Goal: Task Accomplishment & Management: Complete application form

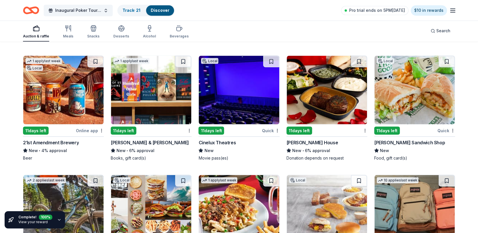
scroll to position [3606, 0]
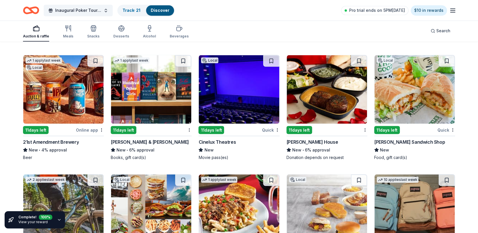
click at [45, 99] on img at bounding box center [63, 89] width 80 height 68
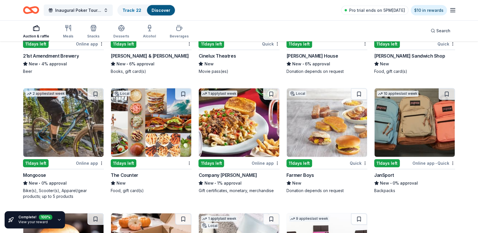
scroll to position [3692, 0]
drag, startPoint x: 261, startPoint y: 129, endPoint x: 443, endPoint y: 174, distance: 187.6
click at [443, 174] on div "JanSport" at bounding box center [414, 174] width 81 height 7
click at [325, 140] on img at bounding box center [327, 122] width 80 height 68
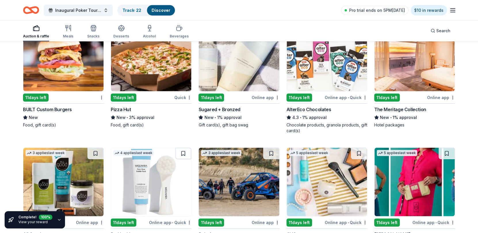
scroll to position [3884, 0]
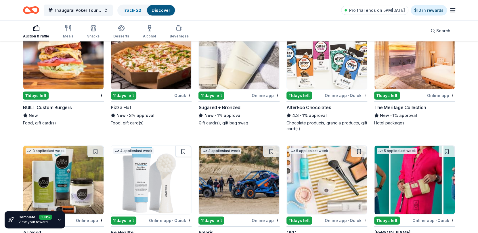
click at [308, 92] on div "11 days left" at bounding box center [299, 95] width 26 height 8
drag, startPoint x: 287, startPoint y: 105, endPoint x: 443, endPoint y: 109, distance: 156.4
click at [443, 109] on div "The Meritage Collection New • 1% approval Hotel packages" at bounding box center [414, 115] width 81 height 22
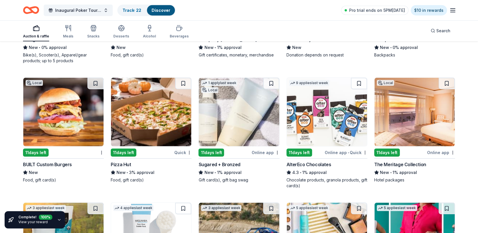
scroll to position [3827, 0]
click at [360, 81] on button at bounding box center [359, 83] width 16 height 11
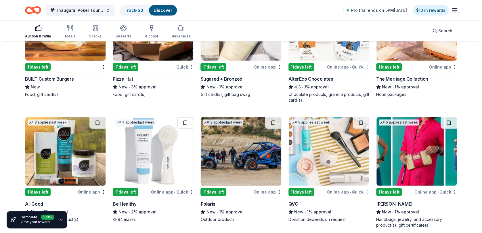
scroll to position [3913, 0]
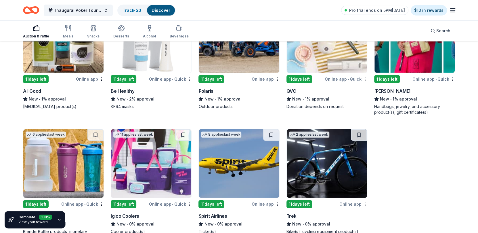
scroll to position [4056, 0]
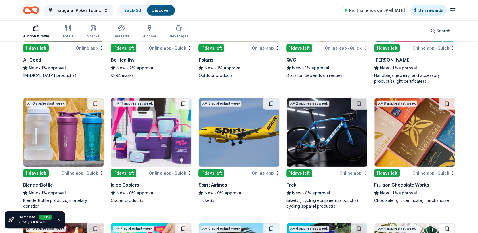
click at [159, 133] on img at bounding box center [151, 132] width 80 height 68
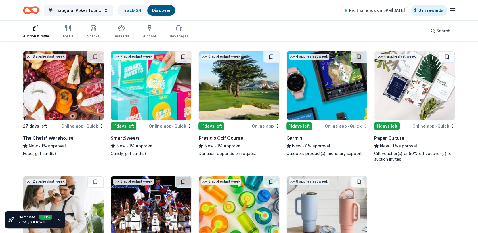
scroll to position [4228, 0]
click at [156, 88] on img at bounding box center [151, 85] width 80 height 68
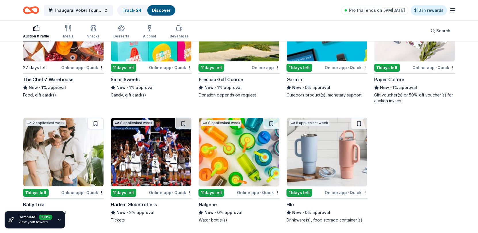
scroll to position [4314, 0]
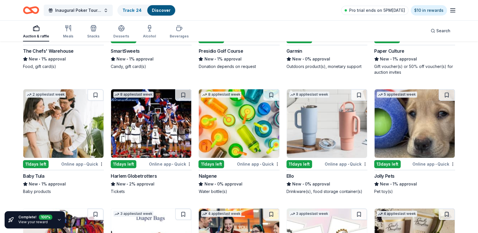
click at [152, 125] on img at bounding box center [151, 123] width 80 height 68
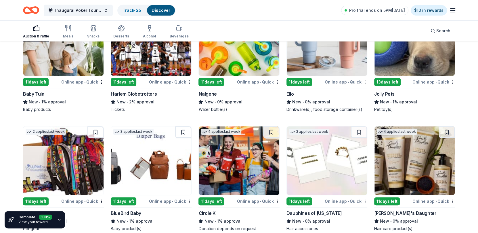
scroll to position [4372, 0]
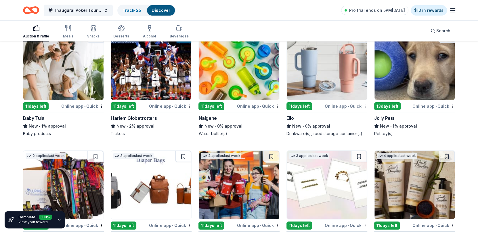
click at [320, 74] on img at bounding box center [327, 65] width 80 height 68
click at [252, 79] on img at bounding box center [239, 65] width 80 height 68
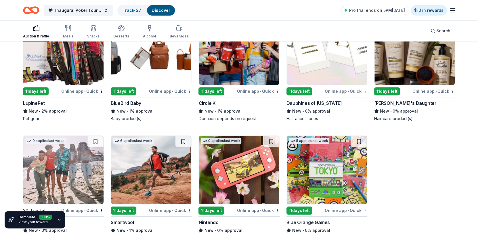
scroll to position [4558, 0]
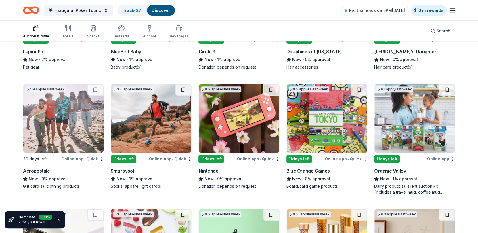
click at [242, 129] on img at bounding box center [239, 118] width 80 height 68
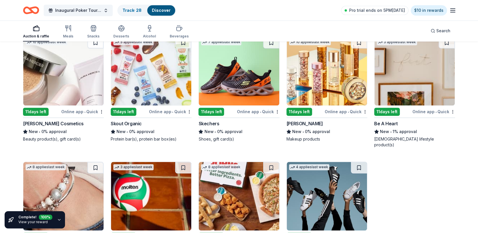
scroll to position [4730, 0]
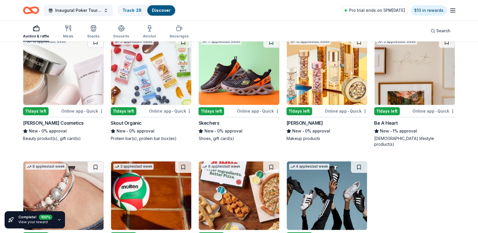
click at [140, 64] on img at bounding box center [151, 70] width 80 height 68
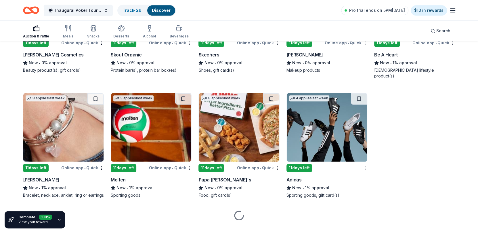
click at [150, 138] on img at bounding box center [151, 127] width 80 height 68
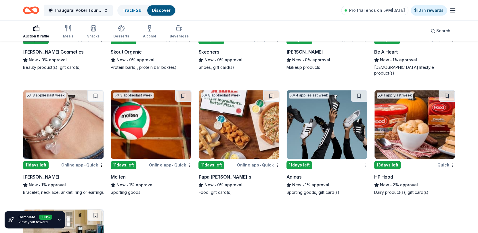
scroll to position [4800, 0]
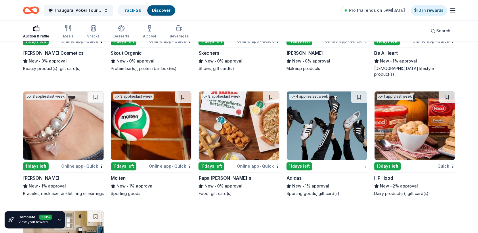
click at [337, 110] on img at bounding box center [327, 125] width 80 height 68
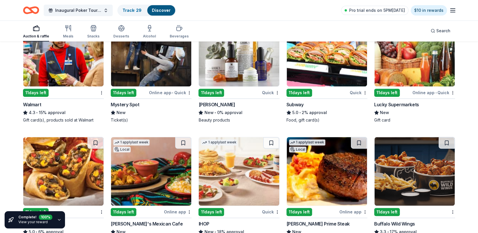
scroll to position [3047, 0]
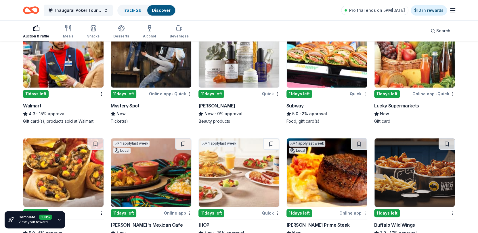
click at [91, 29] on icon "button" at bounding box center [93, 28] width 7 height 7
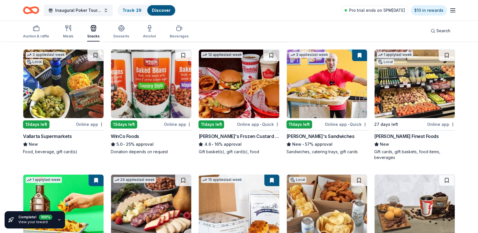
scroll to position [57, 0]
click at [138, 92] on img at bounding box center [151, 83] width 80 height 68
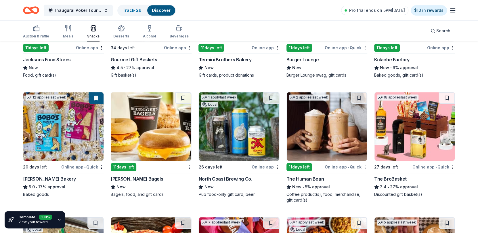
scroll to position [258, 0]
click at [224, 176] on div "North Coast Brewing Co." at bounding box center [224, 178] width 53 height 7
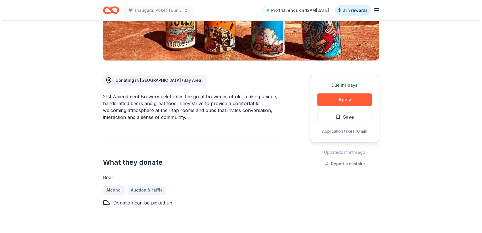
scroll to position [114, 0]
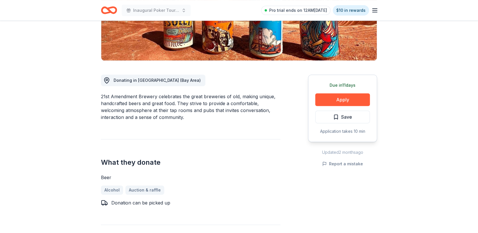
click at [345, 97] on button "Apply" at bounding box center [342, 99] width 55 height 13
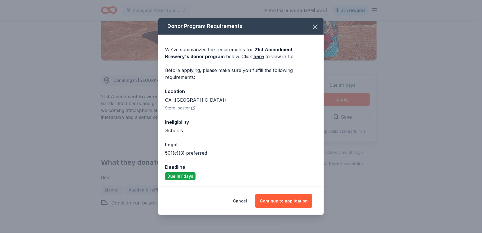
click at [289, 197] on button "Continue to application" at bounding box center [283, 201] width 57 height 14
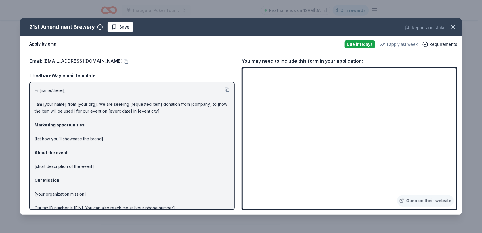
click at [454, 26] on icon "button" at bounding box center [453, 27] width 4 height 4
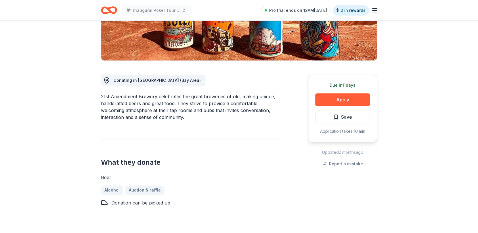
click at [343, 100] on button "Apply" at bounding box center [342, 99] width 55 height 13
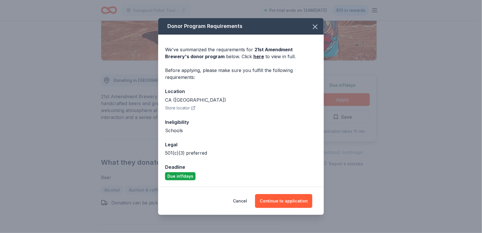
click at [316, 25] on icon "button" at bounding box center [315, 27] width 8 height 8
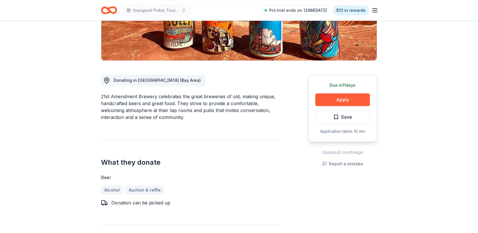
click at [340, 113] on span "Save" at bounding box center [342, 116] width 19 height 7
click at [356, 116] on html "Inaugural Poker Tournament and Silent Auction Pro trial ends on 12AM, 8/18 $10 …" at bounding box center [239, 2] width 478 height 233
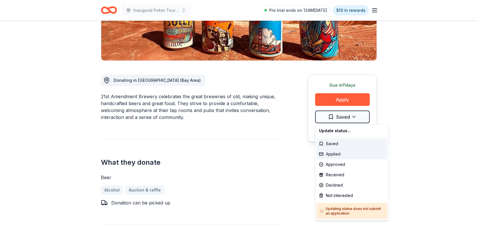
click at [337, 154] on div "Applied" at bounding box center [351, 154] width 71 height 10
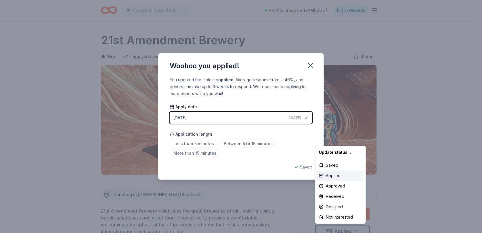
click at [310, 68] on html "Inaugural Poker Tournament and Silent Auction Pro trial ends on 12AM, 8/18 $10 …" at bounding box center [241, 116] width 482 height 233
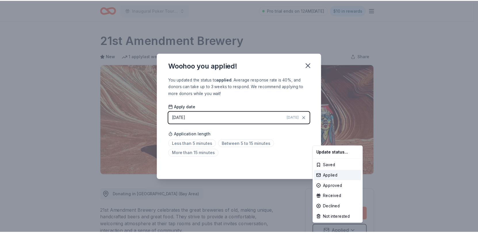
scroll to position [4, 0]
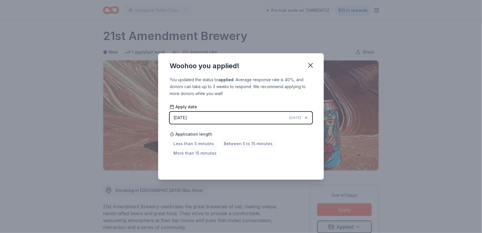
click at [310, 65] on icon "button" at bounding box center [310, 65] width 4 height 4
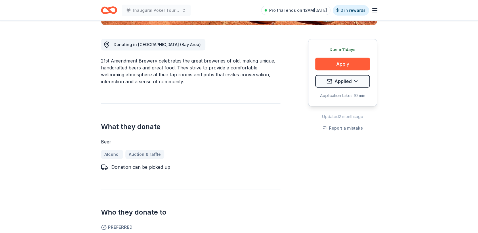
scroll to position [66, 0]
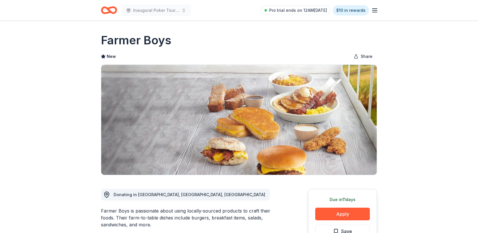
scroll to position [115, 0]
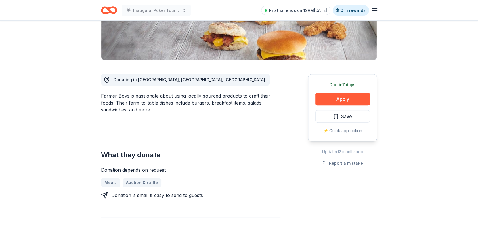
click at [335, 96] on button "Apply" at bounding box center [342, 99] width 55 height 13
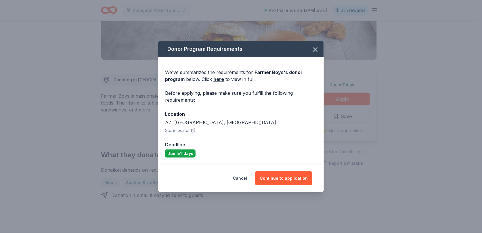
click at [269, 177] on button "Continue to application" at bounding box center [283, 178] width 57 height 14
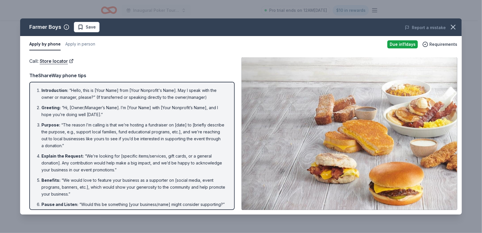
click at [453, 26] on icon "button" at bounding box center [453, 27] width 4 height 4
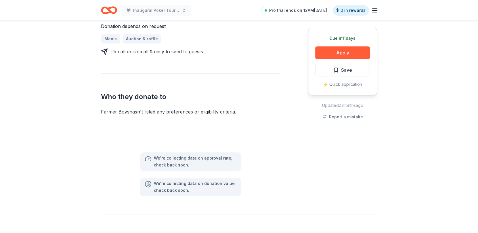
scroll to position [258, 0]
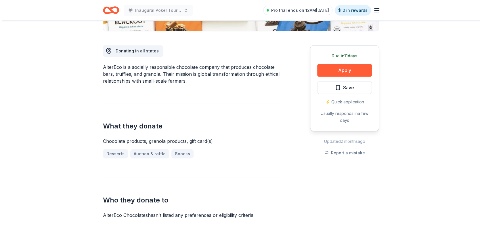
scroll to position [144, 0]
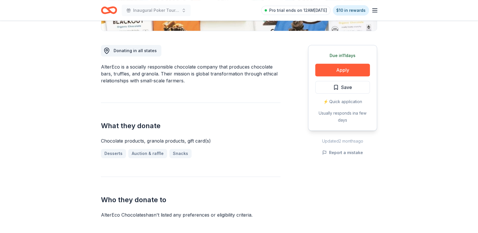
click at [338, 71] on button "Apply" at bounding box center [342, 70] width 55 height 13
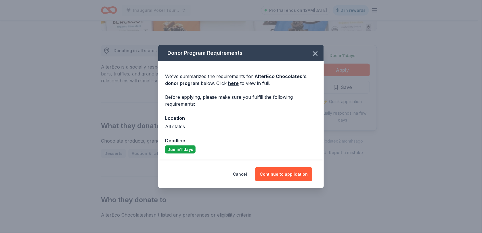
click at [284, 173] on button "Continue to application" at bounding box center [283, 174] width 57 height 14
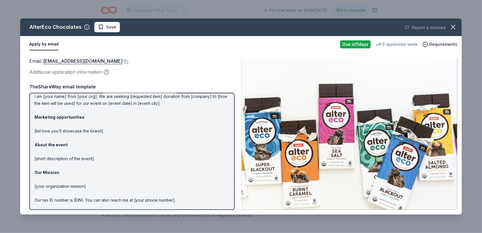
scroll to position [38, 0]
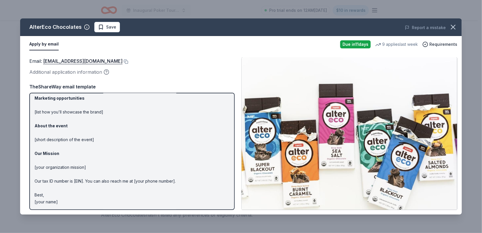
click at [122, 60] on button at bounding box center [125, 61] width 6 height 5
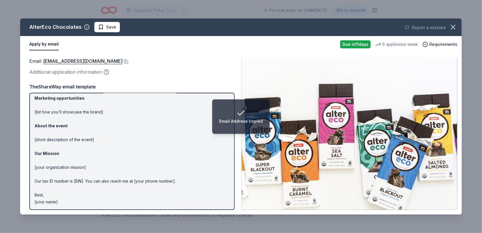
drag, startPoint x: 289, startPoint y: 24, endPoint x: 236, endPoint y: 70, distance: 70.1
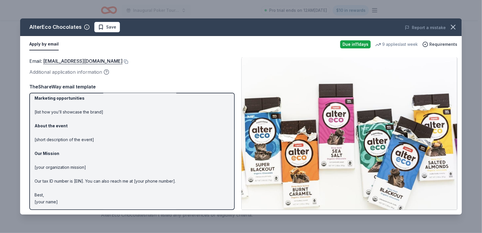
drag, startPoint x: 236, startPoint y: 70, endPoint x: 464, endPoint y: 37, distance: 230.3
click at [463, 41] on div "AlterEco Chocolates Save Report a mistake Apply by email Due in 11 days 9 appli…" at bounding box center [241, 116] width 482 height 233
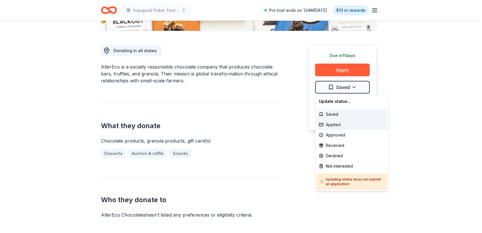
click at [338, 124] on div "Applied" at bounding box center [351, 124] width 71 height 10
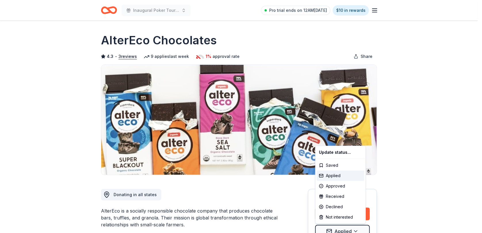
scroll to position [0, 0]
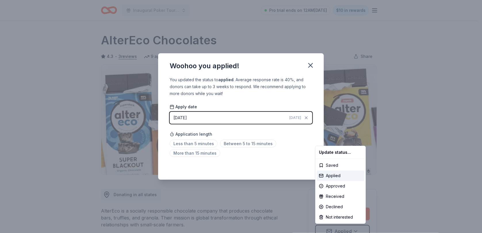
click at [310, 63] on html "Inaugural Poker Tournament and Silent Auction Pro trial ends on 12AM, 8/18 $10 …" at bounding box center [241, 116] width 482 height 233
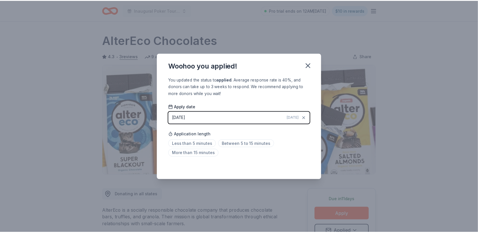
scroll to position [4, 0]
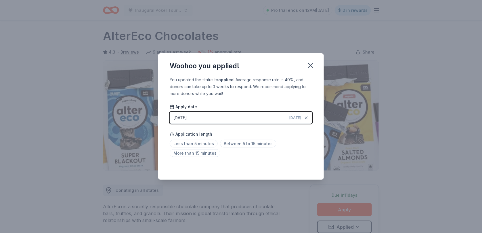
click at [311, 66] on icon "button" at bounding box center [310, 65] width 4 height 4
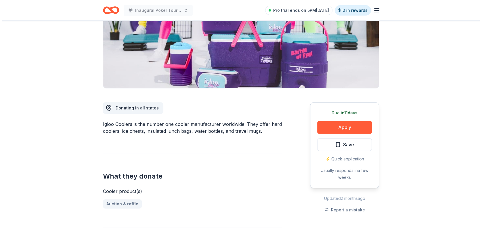
scroll to position [86, 0]
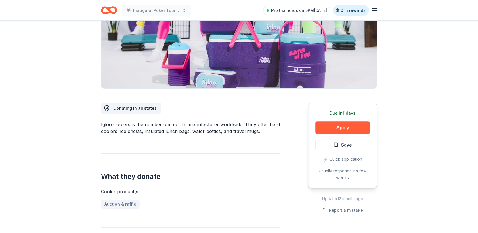
click at [335, 128] on button "Apply" at bounding box center [342, 127] width 55 height 13
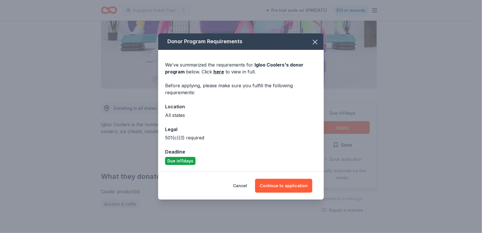
click at [291, 185] on button "Continue to application" at bounding box center [283, 186] width 57 height 14
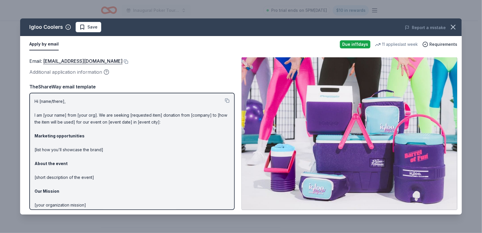
click at [122, 60] on button at bounding box center [125, 61] width 6 height 5
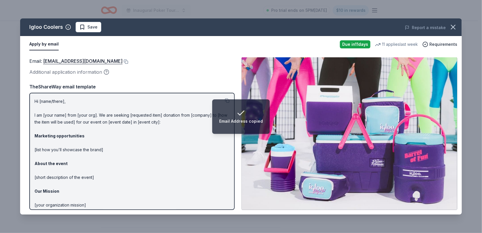
click at [454, 27] on icon "button" at bounding box center [453, 27] width 4 height 4
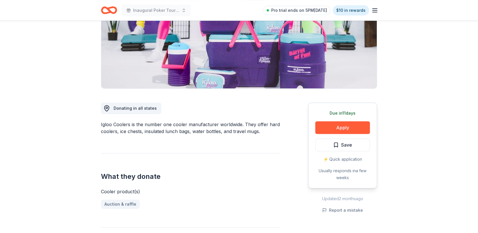
click at [356, 142] on button "Save" at bounding box center [342, 144] width 55 height 13
click at [354, 142] on html "Inaugural Poker Tournament and Silent Auction Pro trial ends on 5PM[DATE] $10 i…" at bounding box center [239, 30] width 478 height 233
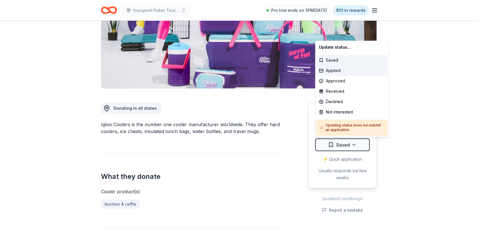
click at [340, 68] on div "Applied" at bounding box center [351, 70] width 71 height 10
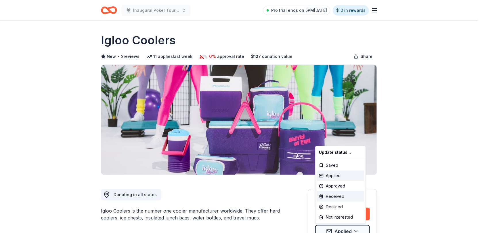
scroll to position [0, 0]
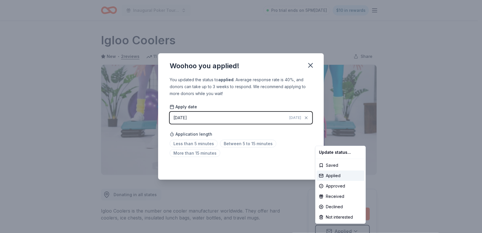
click at [313, 66] on html "Inaugural Poker Tournament and Silent Auction Pro trial ends on 5PM[DATE] $10 i…" at bounding box center [241, 116] width 482 height 233
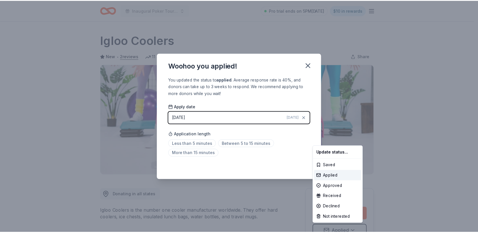
scroll to position [4, 0]
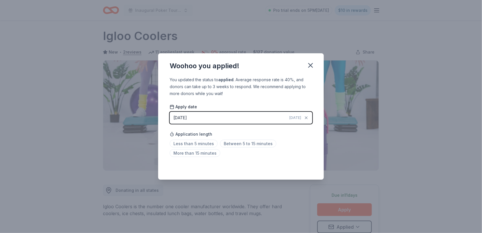
click at [310, 65] on icon "button" at bounding box center [310, 65] width 4 height 4
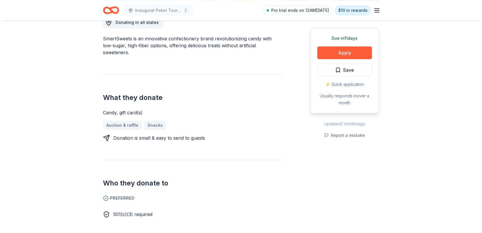
scroll to position [172, 0]
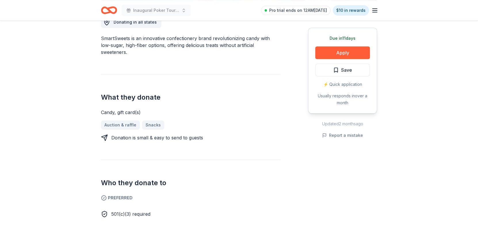
click at [344, 53] on button "Apply" at bounding box center [342, 52] width 55 height 13
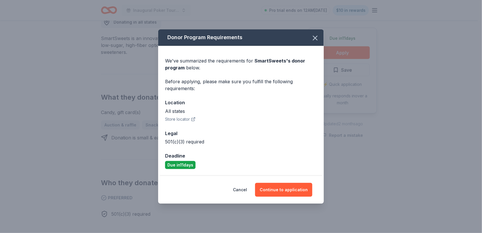
click at [279, 188] on button "Continue to application" at bounding box center [283, 190] width 57 height 14
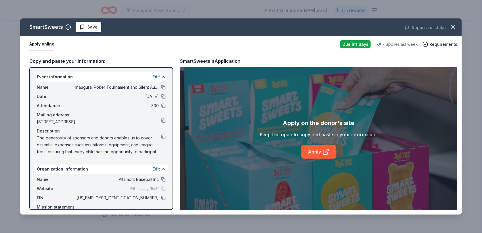
click at [312, 150] on link "Apply" at bounding box center [318, 152] width 35 height 14
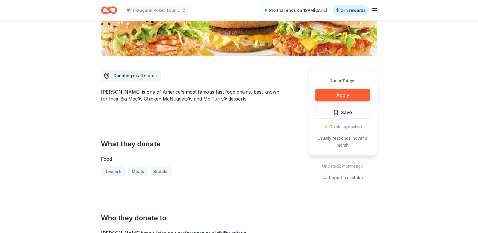
scroll to position [119, 0]
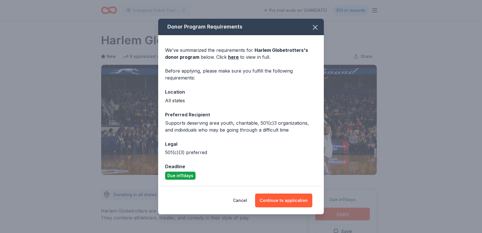
scroll to position [114, 0]
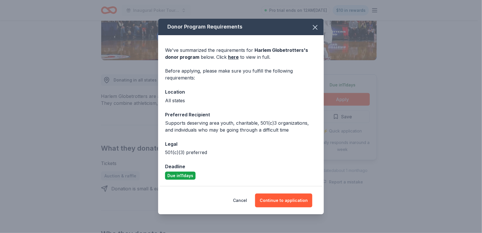
click at [281, 202] on button "Continue to application" at bounding box center [283, 200] width 57 height 14
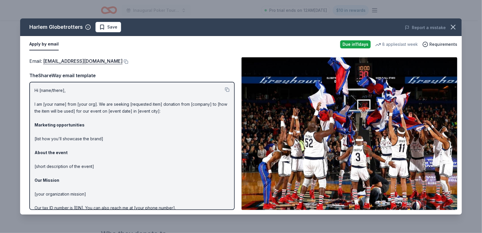
click at [122, 60] on button at bounding box center [125, 61] width 6 height 5
click at [105, 27] on span "Save" at bounding box center [108, 27] width 18 height 7
click at [117, 26] on html "Inaugural Poker Tournament and Silent Auction Pro trial ends on 12AM[DATE] $10 …" at bounding box center [241, 2] width 482 height 233
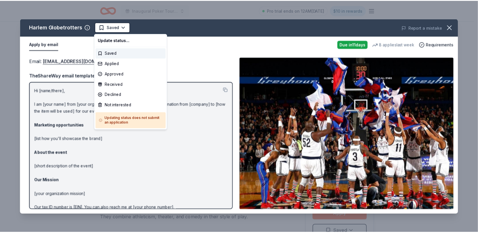
scroll to position [0, 0]
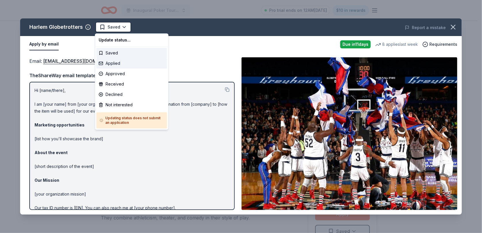
click at [116, 65] on div "Applied" at bounding box center [131, 63] width 71 height 10
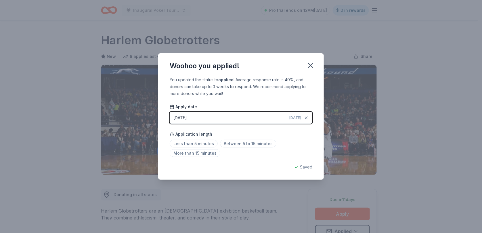
click at [311, 66] on icon "button" at bounding box center [310, 65] width 4 height 4
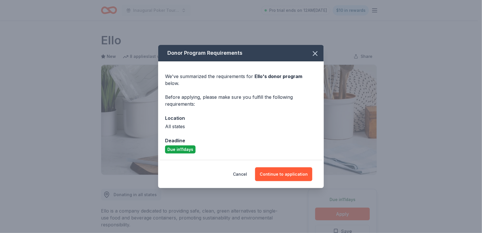
click at [277, 172] on button "Continue to application" at bounding box center [283, 174] width 57 height 14
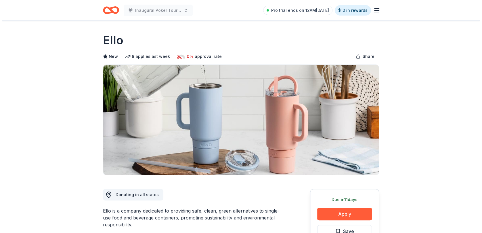
scroll to position [0, 0]
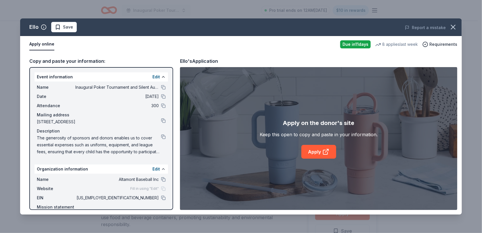
click at [320, 148] on link "Apply" at bounding box center [318, 152] width 35 height 14
click at [69, 27] on span "Save" at bounding box center [68, 27] width 10 height 7
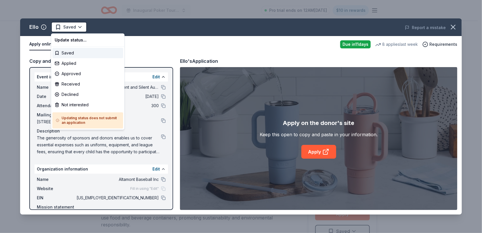
click at [69, 27] on html "Inaugural Poker Tournament and Silent Auction Pro trial ends on 12AM, 8/18 $10 …" at bounding box center [241, 116] width 482 height 233
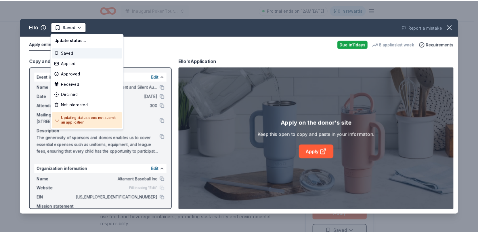
scroll to position [0, 0]
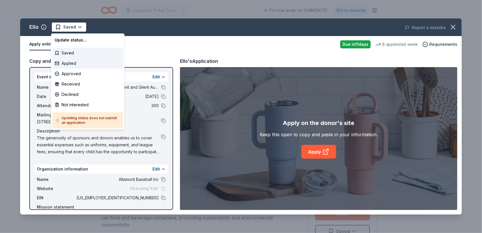
click at [76, 63] on div "Applied" at bounding box center [87, 63] width 71 height 10
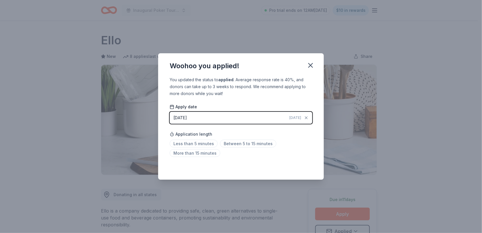
click at [309, 68] on icon "button" at bounding box center [310, 65] width 8 height 8
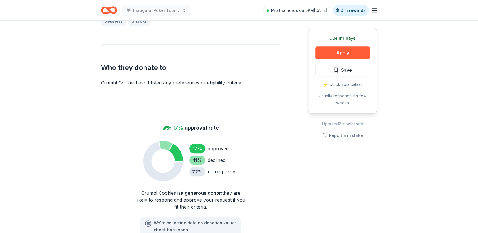
scroll to position [275, 0]
click at [341, 52] on button "Apply" at bounding box center [342, 52] width 55 height 13
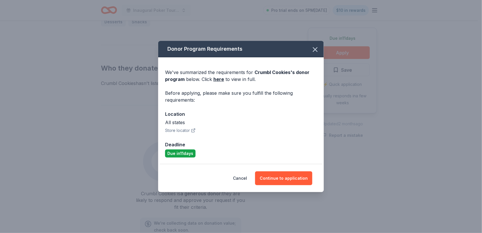
click at [315, 47] on icon "button" at bounding box center [315, 49] width 8 height 8
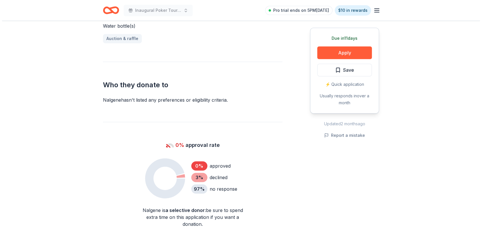
scroll to position [258, 0]
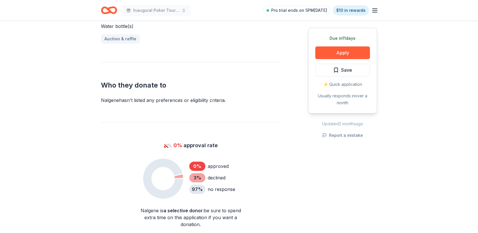
click at [335, 53] on button "Apply" at bounding box center [342, 52] width 55 height 13
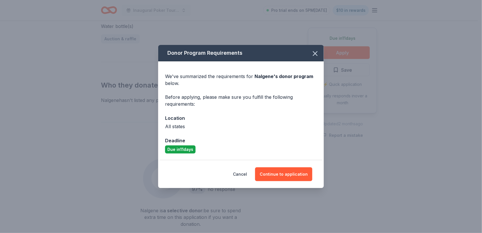
click at [295, 176] on button "Continue to application" at bounding box center [283, 174] width 57 height 14
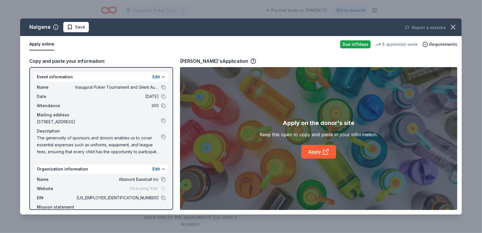
click at [317, 150] on link "Apply" at bounding box center [318, 152] width 35 height 14
click at [82, 29] on span "Save" at bounding box center [80, 27] width 10 height 7
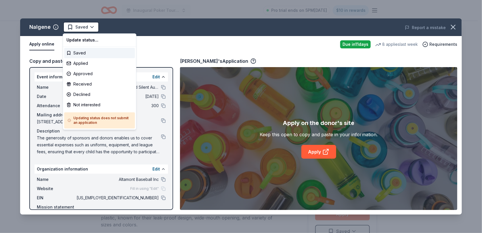
scroll to position [0, 0]
click at [82, 63] on div "Applied" at bounding box center [99, 63] width 71 height 10
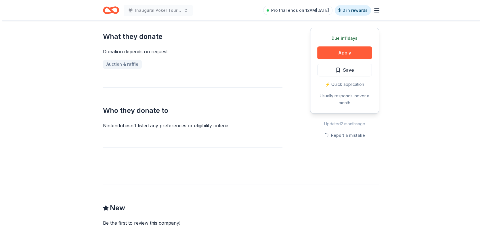
scroll to position [226, 0]
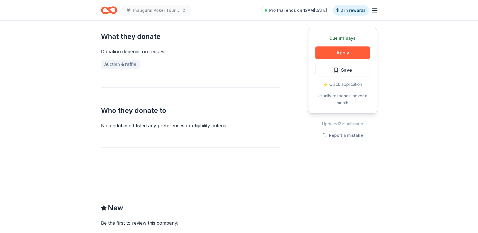
click at [341, 53] on button "Apply" at bounding box center [342, 52] width 55 height 13
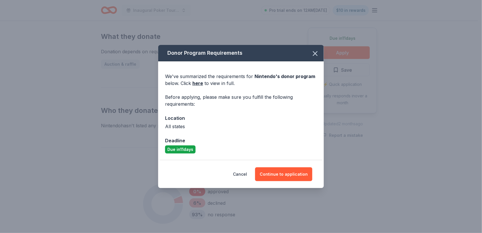
click at [268, 171] on button "Continue to application" at bounding box center [283, 174] width 57 height 14
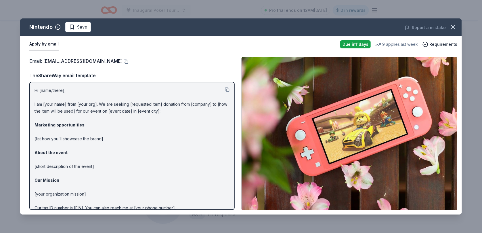
click at [128, 61] on button at bounding box center [125, 61] width 6 height 5
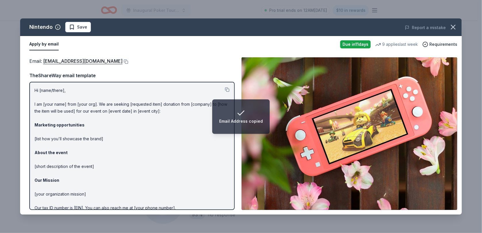
click at [82, 28] on span "Save" at bounding box center [82, 27] width 10 height 7
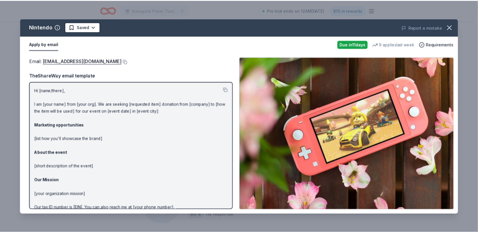
scroll to position [0, 0]
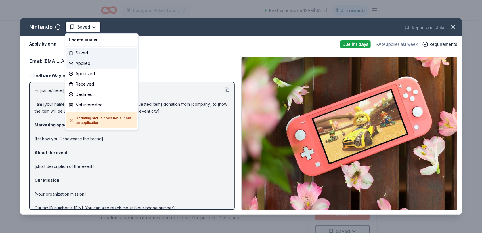
click at [77, 60] on div "Applied" at bounding box center [101, 63] width 71 height 10
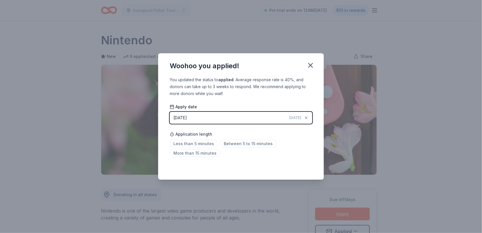
click at [311, 65] on icon "button" at bounding box center [310, 65] width 8 height 8
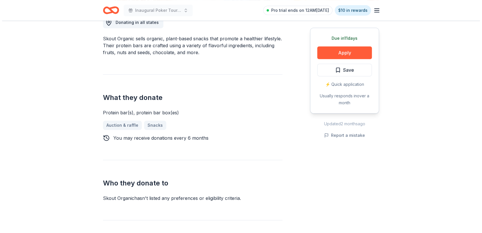
scroll to position [172, 0]
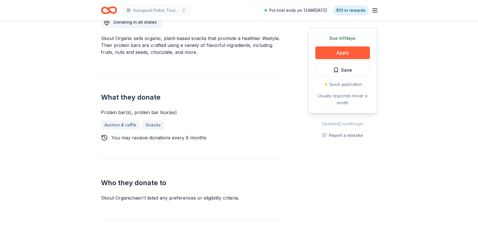
click at [339, 51] on button "Apply" at bounding box center [342, 52] width 55 height 13
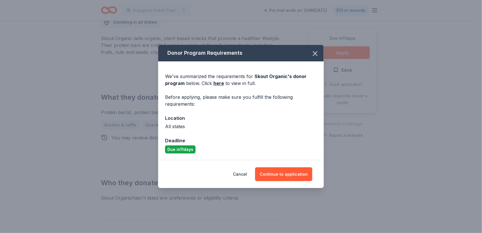
click at [296, 170] on button "Continue to application" at bounding box center [283, 174] width 57 height 14
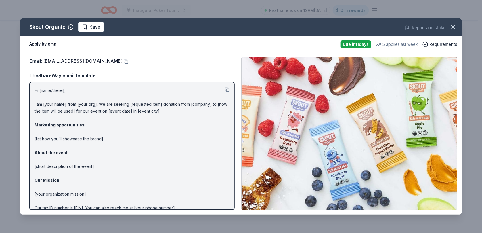
click at [122, 62] on button at bounding box center [125, 61] width 6 height 5
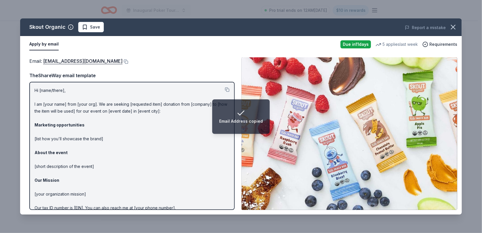
click at [94, 25] on span "Save" at bounding box center [95, 27] width 10 height 7
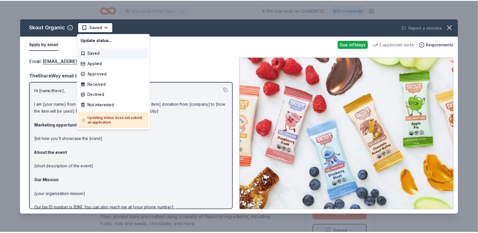
scroll to position [0, 0]
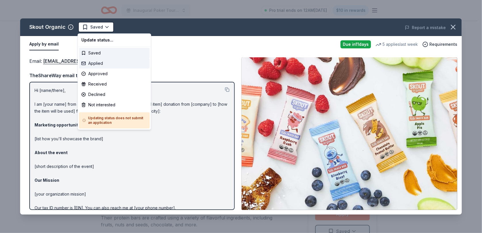
click at [95, 64] on div "Applied" at bounding box center [114, 63] width 71 height 10
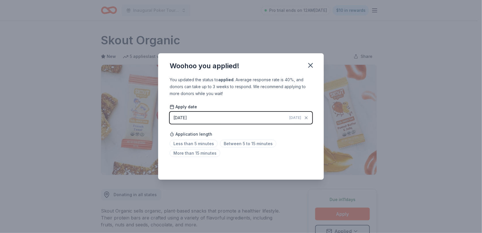
click at [309, 64] on icon "button" at bounding box center [310, 65] width 4 height 4
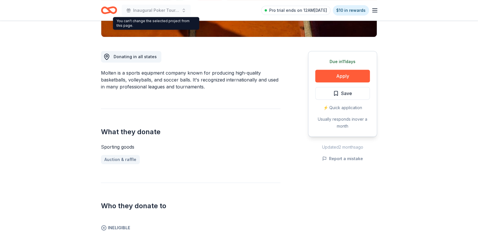
scroll to position [136, 0]
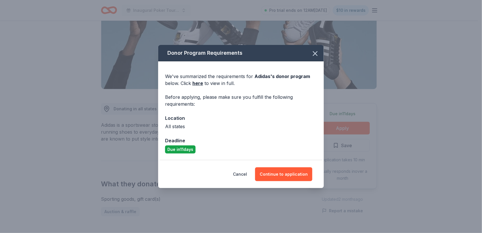
scroll to position [86, 0]
click at [285, 174] on button "Continue to application" at bounding box center [283, 174] width 57 height 14
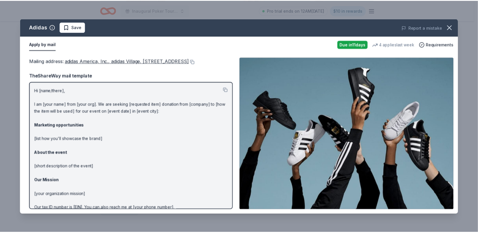
scroll to position [0, 0]
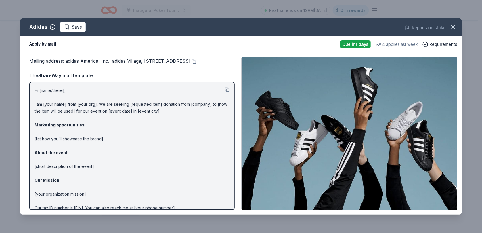
click at [452, 29] on icon "button" at bounding box center [453, 27] width 8 height 8
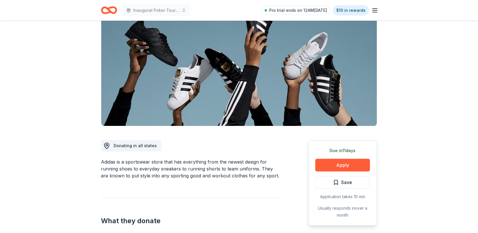
scroll to position [48, 0]
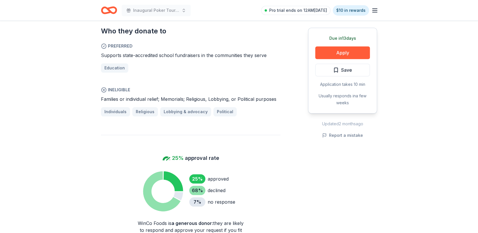
scroll to position [341, 0]
click at [327, 52] on button "Apply" at bounding box center [342, 52] width 55 height 13
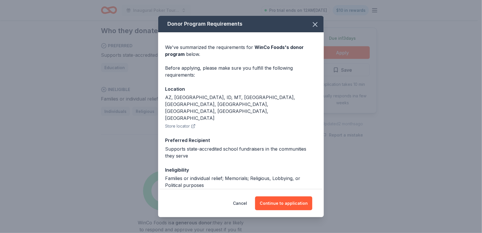
click at [275, 203] on button "Continue to application" at bounding box center [283, 203] width 57 height 14
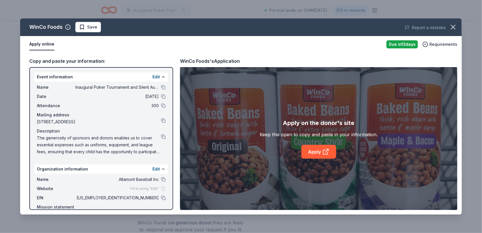
click at [328, 154] on icon at bounding box center [325, 151] width 7 height 7
click at [451, 24] on icon "button" at bounding box center [453, 27] width 8 height 8
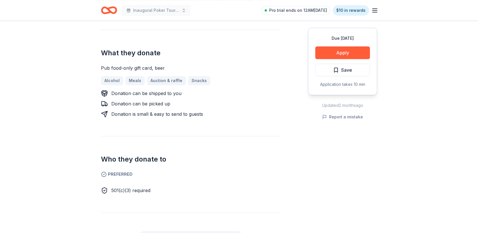
scroll to position [135, 0]
